Goal: Navigation & Orientation: Find specific page/section

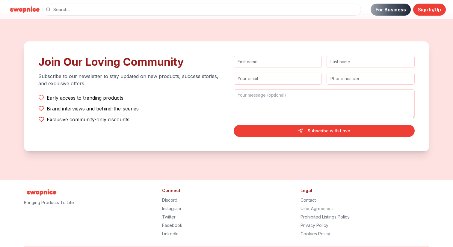
scroll to position [1215, 0]
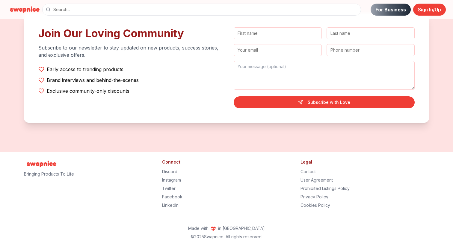
click at [217, 237] on p "© 2025 Swapnice. All rights reserved." at bounding box center [226, 237] width 405 height 6
copy p "Swapnice"
click at [308, 197] on link "Privacy Policy" at bounding box center [315, 196] width 28 height 5
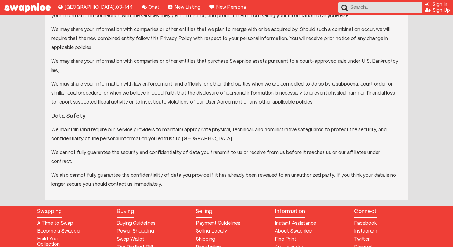
scroll to position [679, 0]
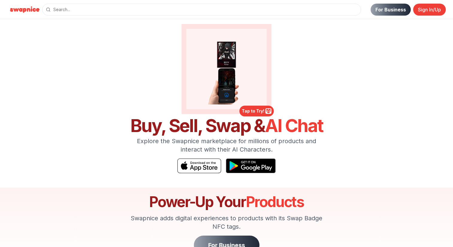
scroll to position [1215, 0]
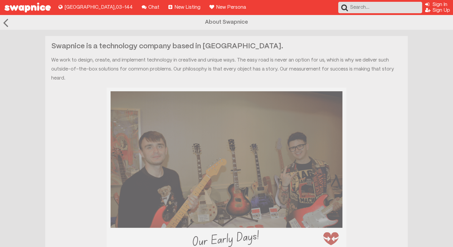
scroll to position [0, 0]
